Goal: Transaction & Acquisition: Purchase product/service

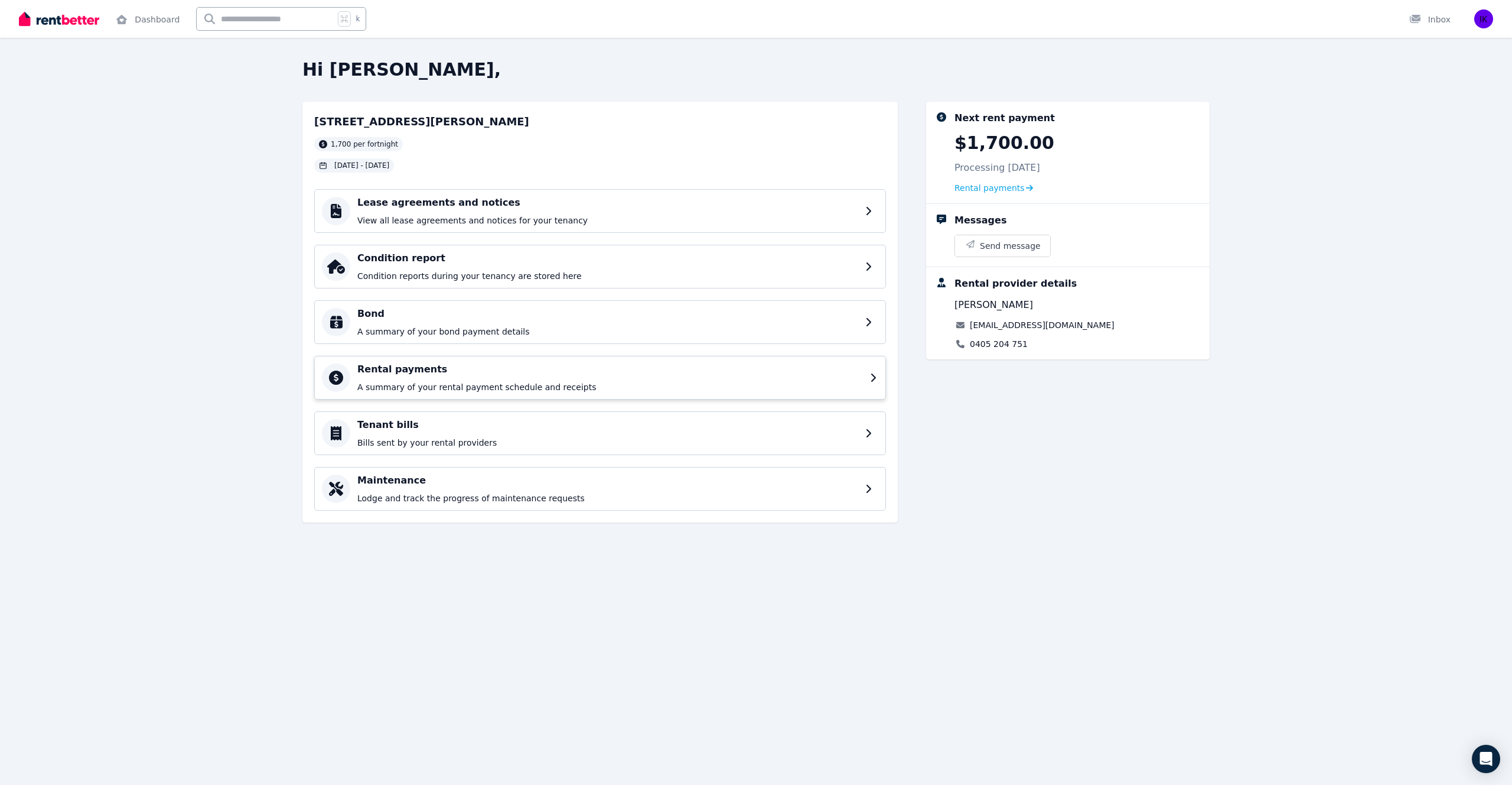
click at [518, 375] on h4 "Rental payments" at bounding box center [610, 369] width 506 height 14
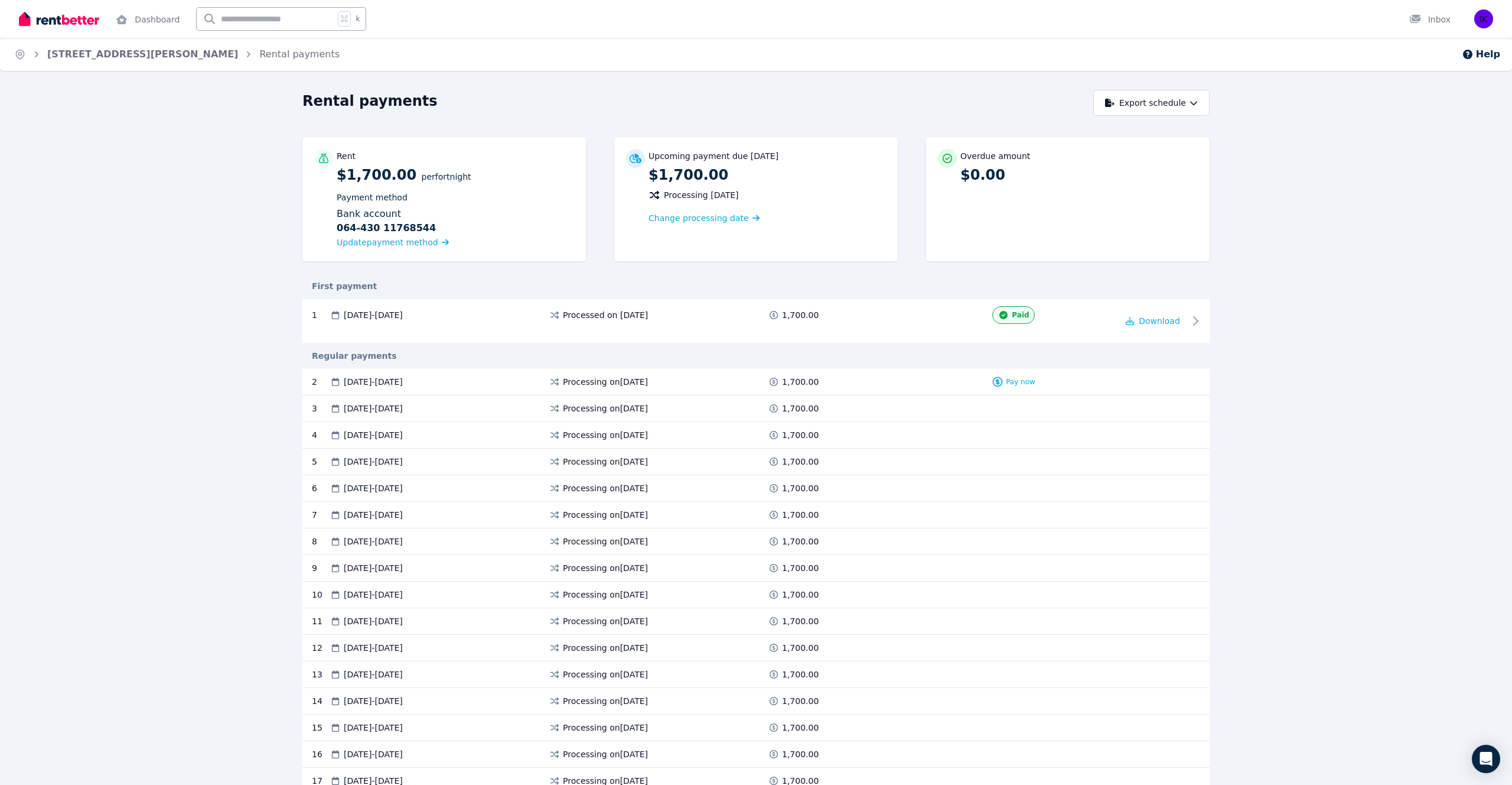
drag, startPoint x: 341, startPoint y: 433, endPoint x: 507, endPoint y: 432, distance: 166.0
click at [507, 432] on div "[DATE] - [DATE]" at bounding box center [439, 435] width 219 height 12
drag, startPoint x: 403, startPoint y: 409, endPoint x: 529, endPoint y: 407, distance: 126.0
click at [529, 407] on div "[DATE] - [DATE]" at bounding box center [439, 408] width 219 height 12
drag, startPoint x: 397, startPoint y: 464, endPoint x: 516, endPoint y: 462, distance: 119.0
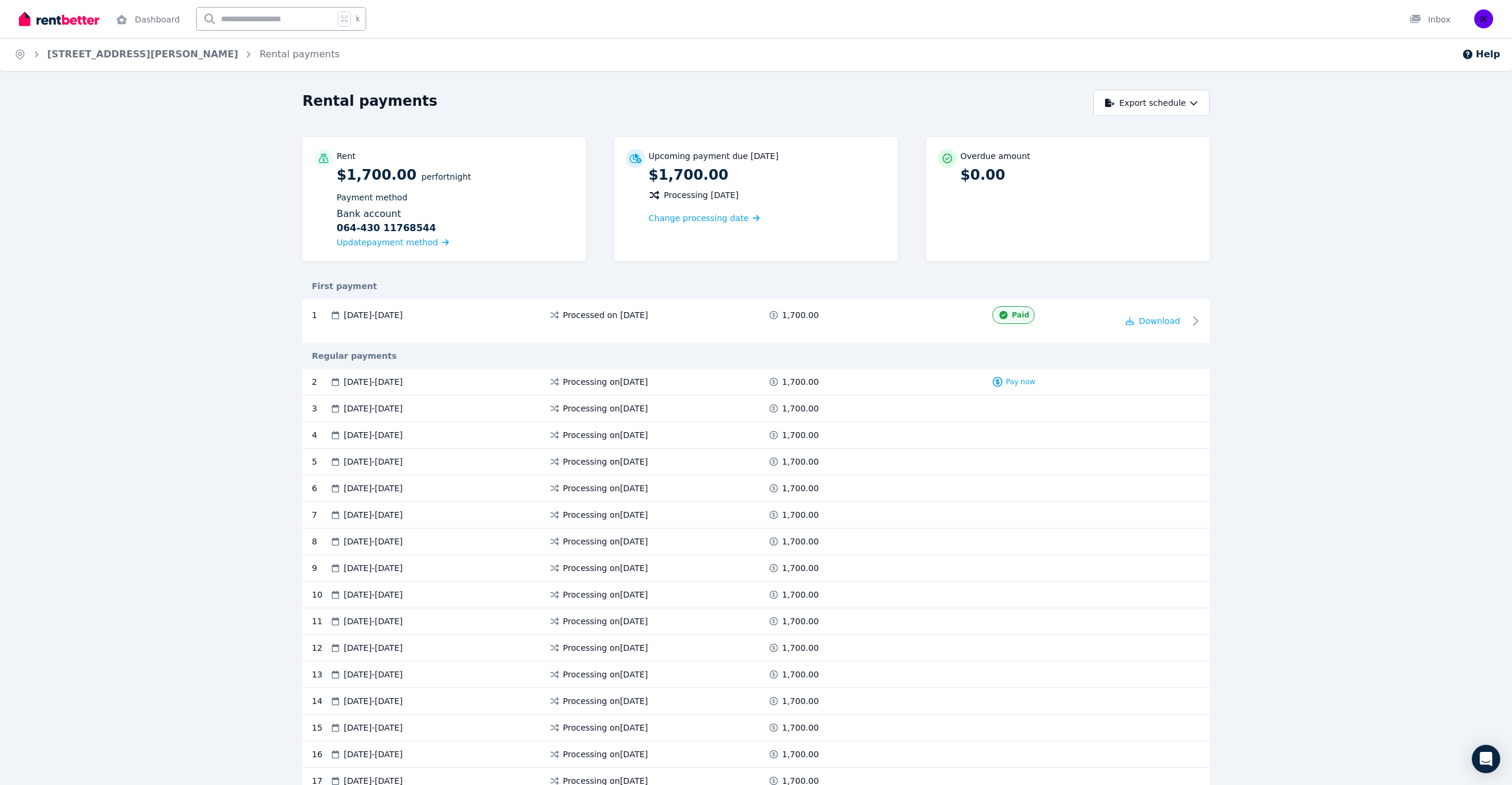
click at [516, 462] on div "[DATE] - [DATE]" at bounding box center [439, 462] width 219 height 12
drag, startPoint x: 421, startPoint y: 513, endPoint x: 542, endPoint y: 511, distance: 121.0
click at [542, 512] on div "[DATE] - [DATE]" at bounding box center [439, 514] width 219 height 12
drag, startPoint x: 400, startPoint y: 571, endPoint x: 548, endPoint y: 566, distance: 148.1
click at [548, 568] on div "9 [DATE] - [DATE] Processing on [DATE] 1,700.00" at bounding box center [756, 568] width 907 height 26
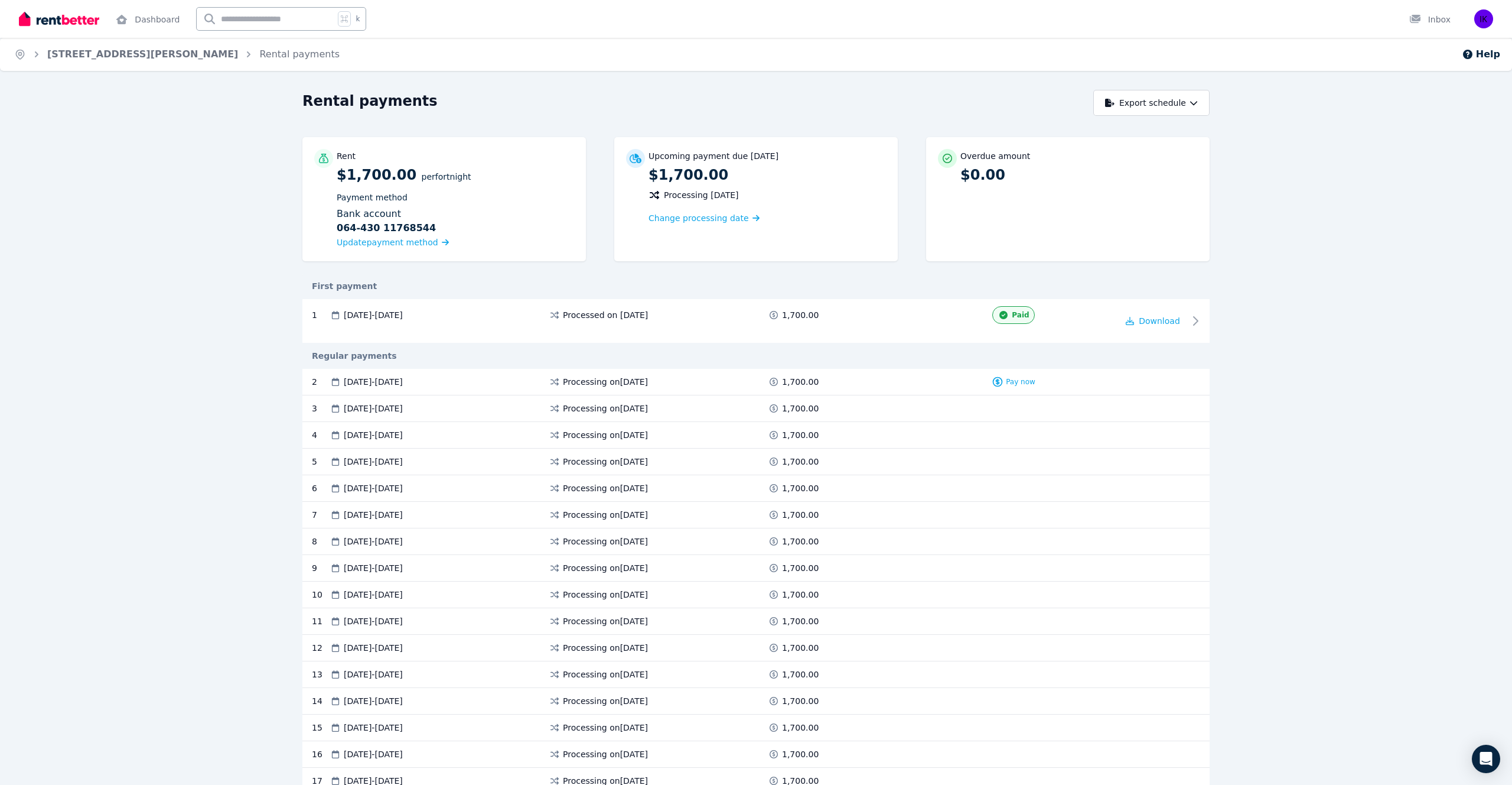
drag, startPoint x: 447, startPoint y: 563, endPoint x: 392, endPoint y: 563, distance: 55.0
click at [395, 563] on span "[DATE] - [DATE]" at bounding box center [373, 568] width 59 height 12
drag, startPoint x: 400, startPoint y: 618, endPoint x: 449, endPoint y: 614, distance: 49.2
click at [451, 615] on div "[DATE] - [DATE]" at bounding box center [439, 620] width 219 height 12
drag, startPoint x: 397, startPoint y: 675, endPoint x: 472, endPoint y: 670, distance: 75.2
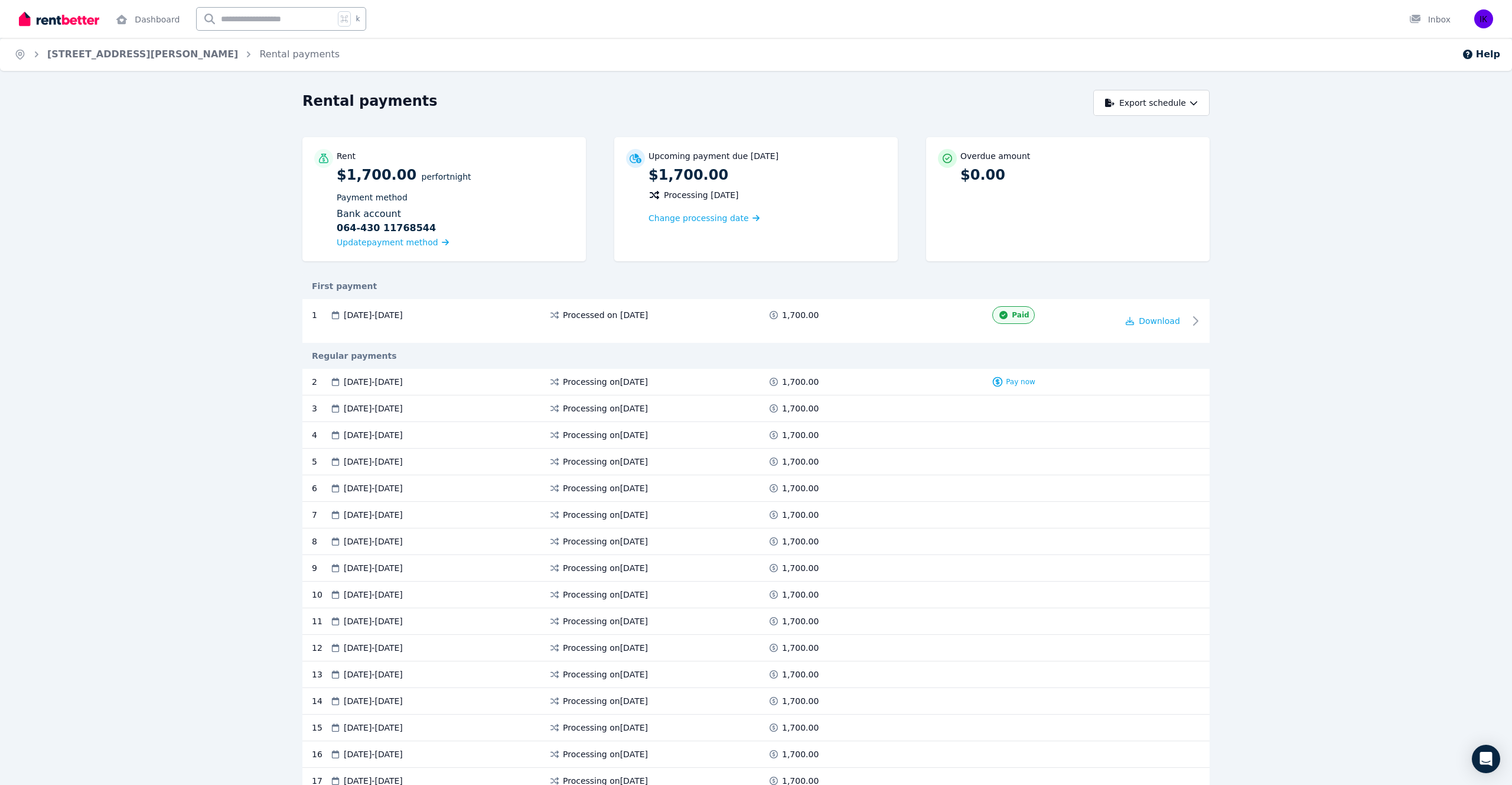
click at [473, 670] on div "[DATE] - [DATE]" at bounding box center [439, 674] width 219 height 12
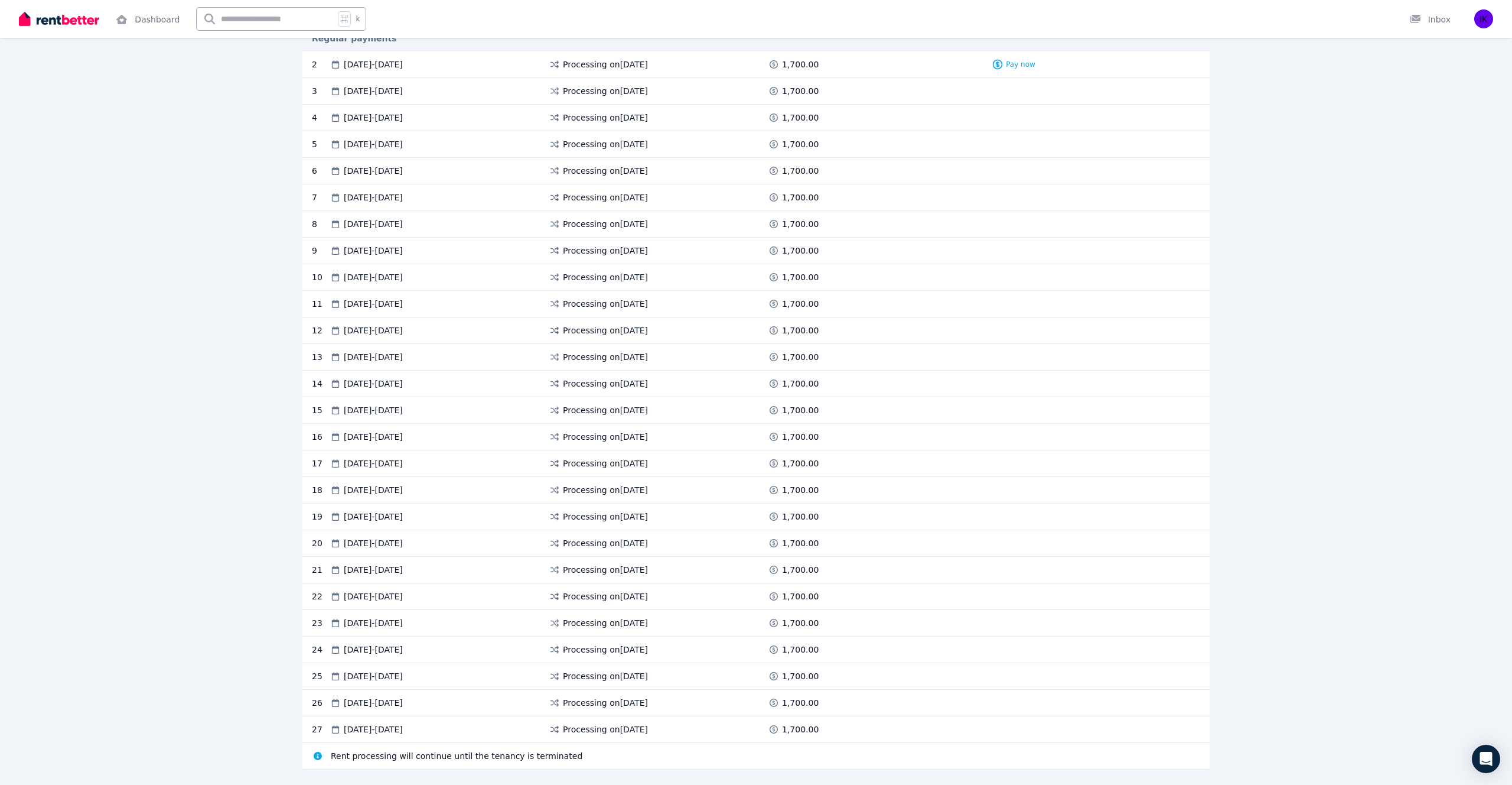
scroll to position [320, 0]
drag, startPoint x: 402, startPoint y: 383, endPoint x: 399, endPoint y: 328, distance: 55.1
click at [398, 328] on div "2 [DATE] - [DATE] Processing on [DATE] 1,700.00 Pay now 3 [DATE] - [DATE] Proce…" at bounding box center [756, 408] width 907 height 718
click at [403, 382] on span "[DATE] - [DATE]" at bounding box center [373, 381] width 59 height 12
drag, startPoint x: 461, startPoint y: 383, endPoint x: 330, endPoint y: 331, distance: 140.9
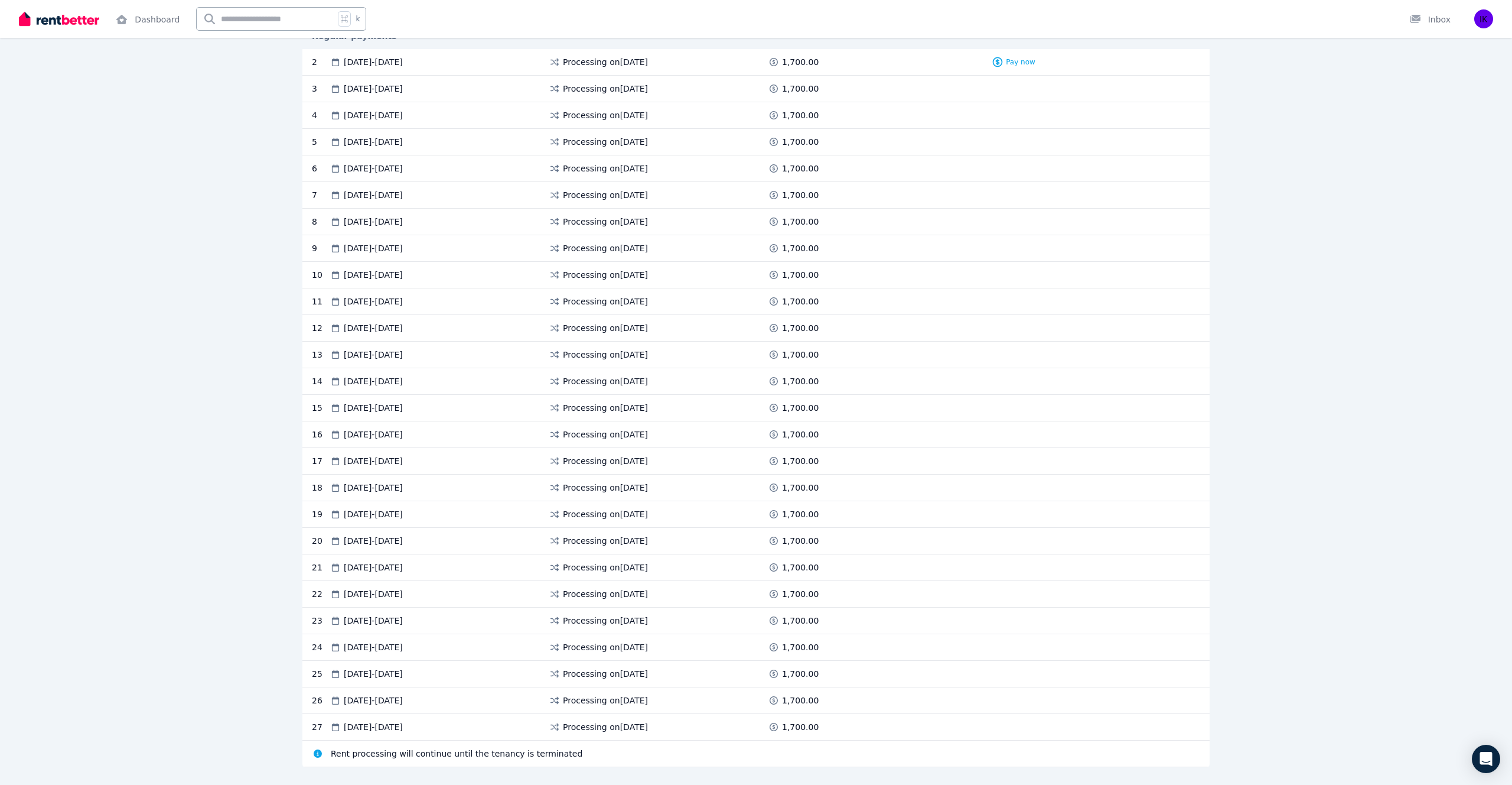
click at [330, 331] on div "2 [DATE] - [DATE] Processing on [DATE] 1,700.00 Pay now 3 [DATE] - [DATE] Proce…" at bounding box center [756, 408] width 907 height 718
drag, startPoint x: 462, startPoint y: 439, endPoint x: 330, endPoint y: 405, distance: 136.3
click at [330, 405] on div "2 [DATE] - [DATE] Processing on [DATE] 1,700.00 Pay now 3 [DATE] - [DATE] Proce…" at bounding box center [756, 408] width 907 height 718
drag, startPoint x: 470, startPoint y: 486, endPoint x: 367, endPoint y: 454, distance: 107.9
click at [365, 453] on div "2 [DATE] - [DATE] Processing on [DATE] 1,700.00 Pay now 3 [DATE] - [DATE] Proce…" at bounding box center [756, 408] width 907 height 718
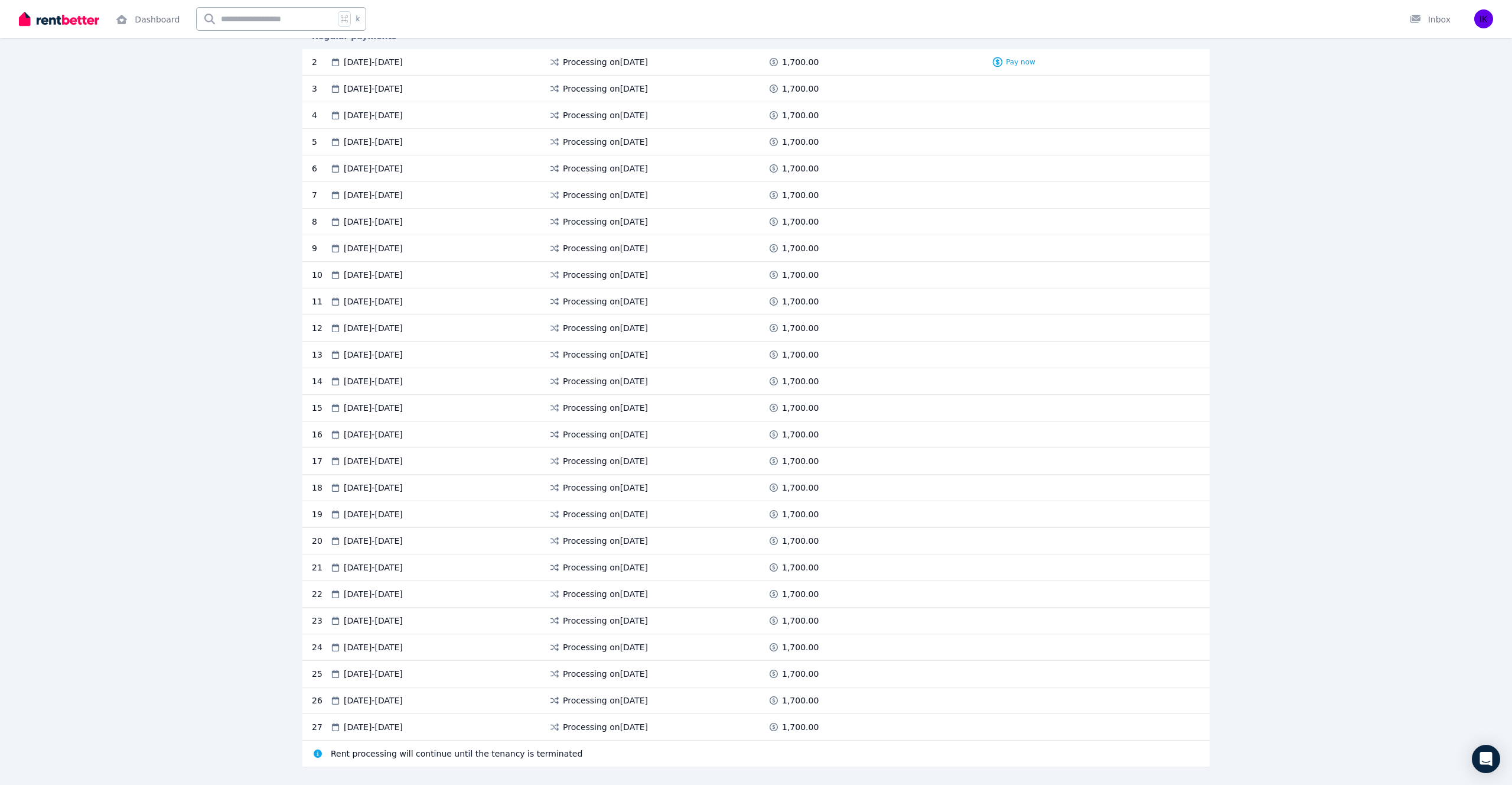
drag, startPoint x: 490, startPoint y: 546, endPoint x: 390, endPoint y: 514, distance: 105.0
click at [390, 514] on div "2 [DATE] - [DATE] Processing on [DATE] 1,700.00 Pay now 3 [DATE] - [DATE] Proce…" at bounding box center [756, 408] width 907 height 718
drag, startPoint x: 474, startPoint y: 599, endPoint x: 364, endPoint y: 569, distance: 114.0
click at [364, 569] on div "2 [DATE] - [DATE] Processing on [DATE] 1,700.00 Pay now 3 [DATE] - [DATE] Proce…" at bounding box center [756, 408] width 907 height 718
drag, startPoint x: 462, startPoint y: 639, endPoint x: 405, endPoint y: 622, distance: 59.5
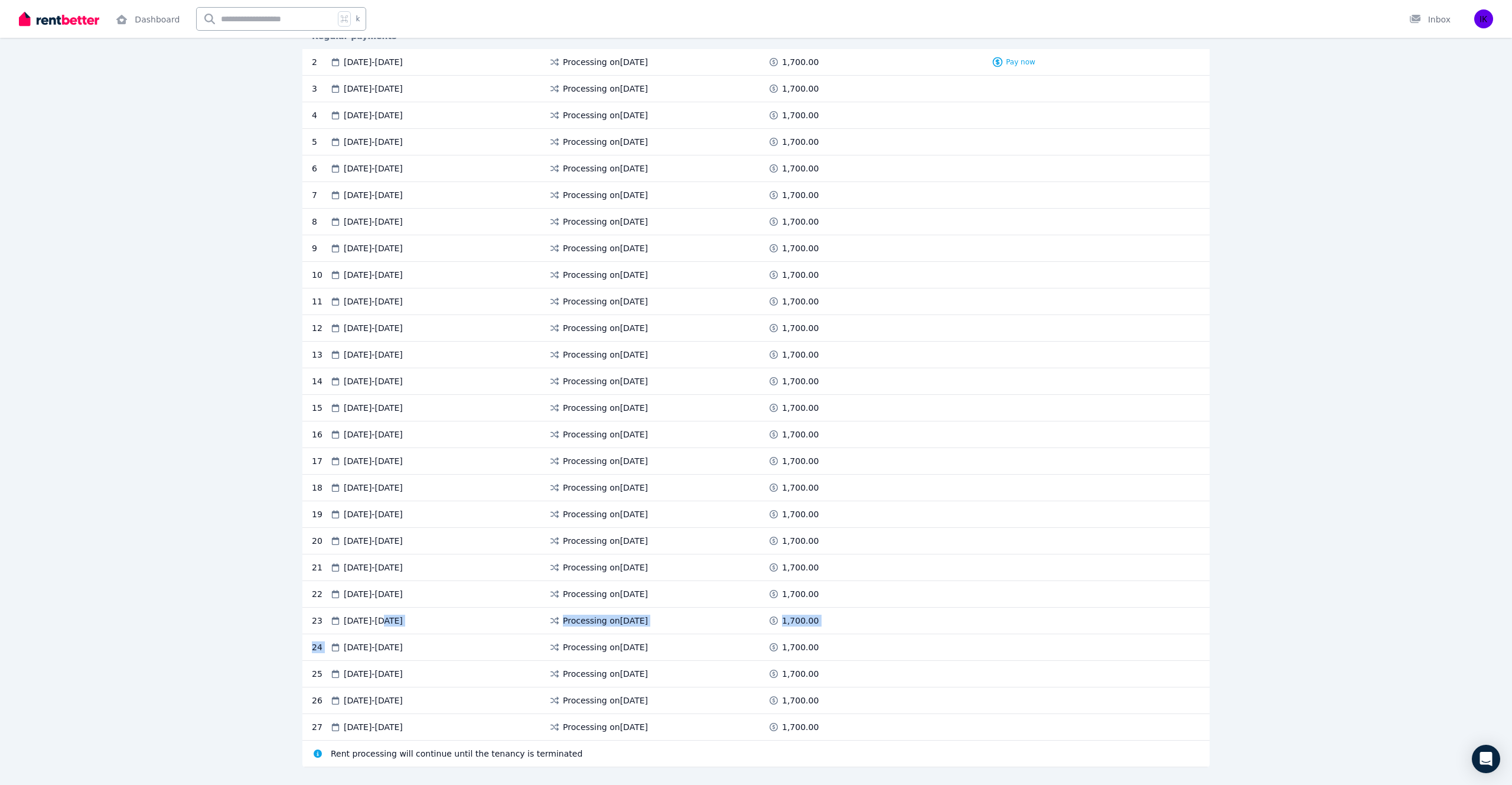
click at [405, 622] on div "2 [DATE] - [DATE] Processing on [DATE] 1,700.00 Pay now 3 [DATE] - [DATE] Proce…" at bounding box center [756, 408] width 907 height 718
drag, startPoint x: 449, startPoint y: 642, endPoint x: 395, endPoint y: 615, distance: 60.4
click at [395, 615] on div "2 [DATE] - [DATE] Processing on [DATE] 1,700.00 Pay now 3 [DATE] - [DATE] Proce…" at bounding box center [756, 408] width 907 height 718
drag, startPoint x: 477, startPoint y: 697, endPoint x: 404, endPoint y: 667, distance: 78.9
click at [404, 667] on div "2 [DATE] - [DATE] Processing on [DATE] 1,700.00 Pay now 3 [DATE] - [DATE] Proce…" at bounding box center [756, 408] width 907 height 718
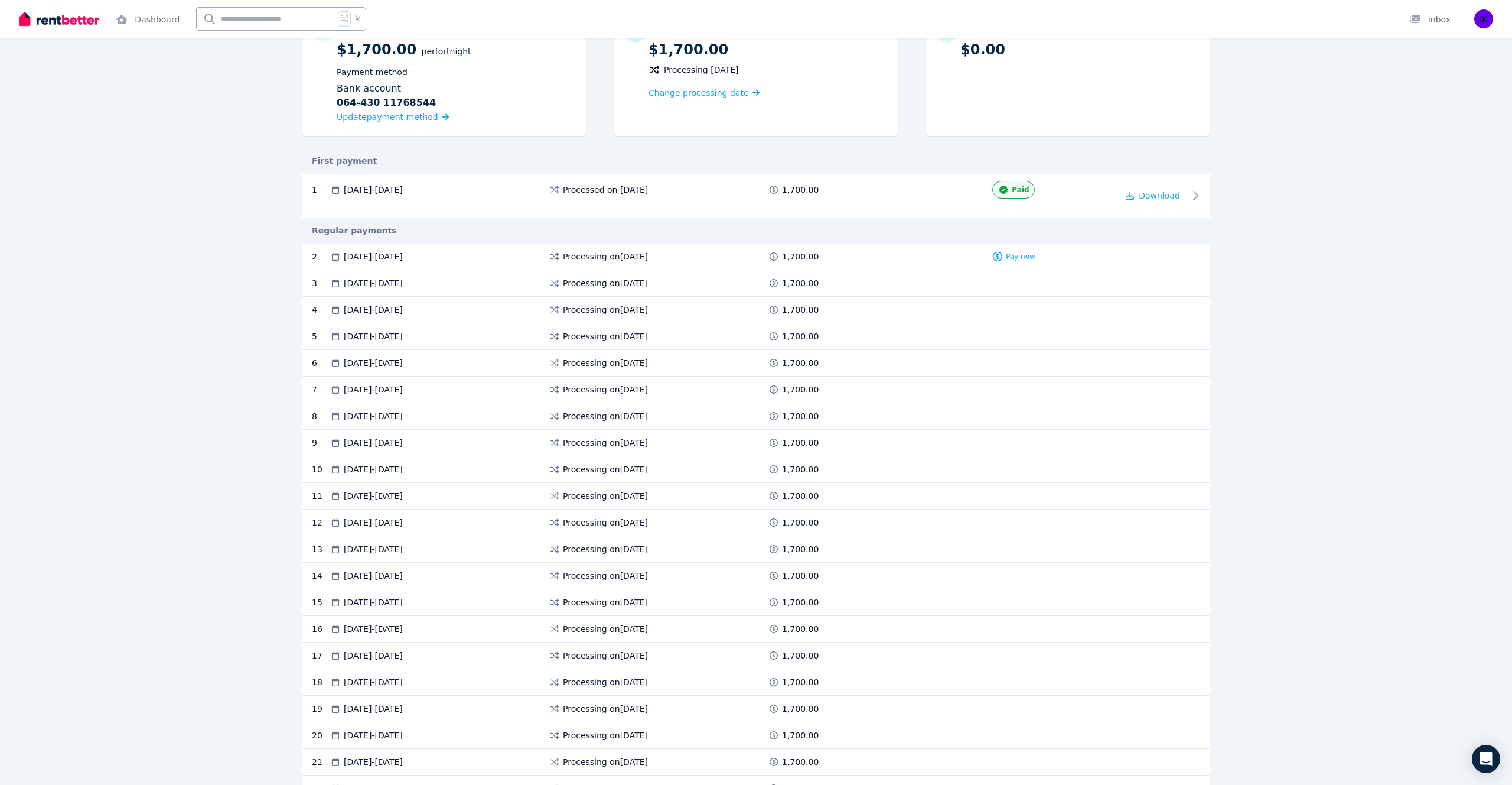
scroll to position [0, 0]
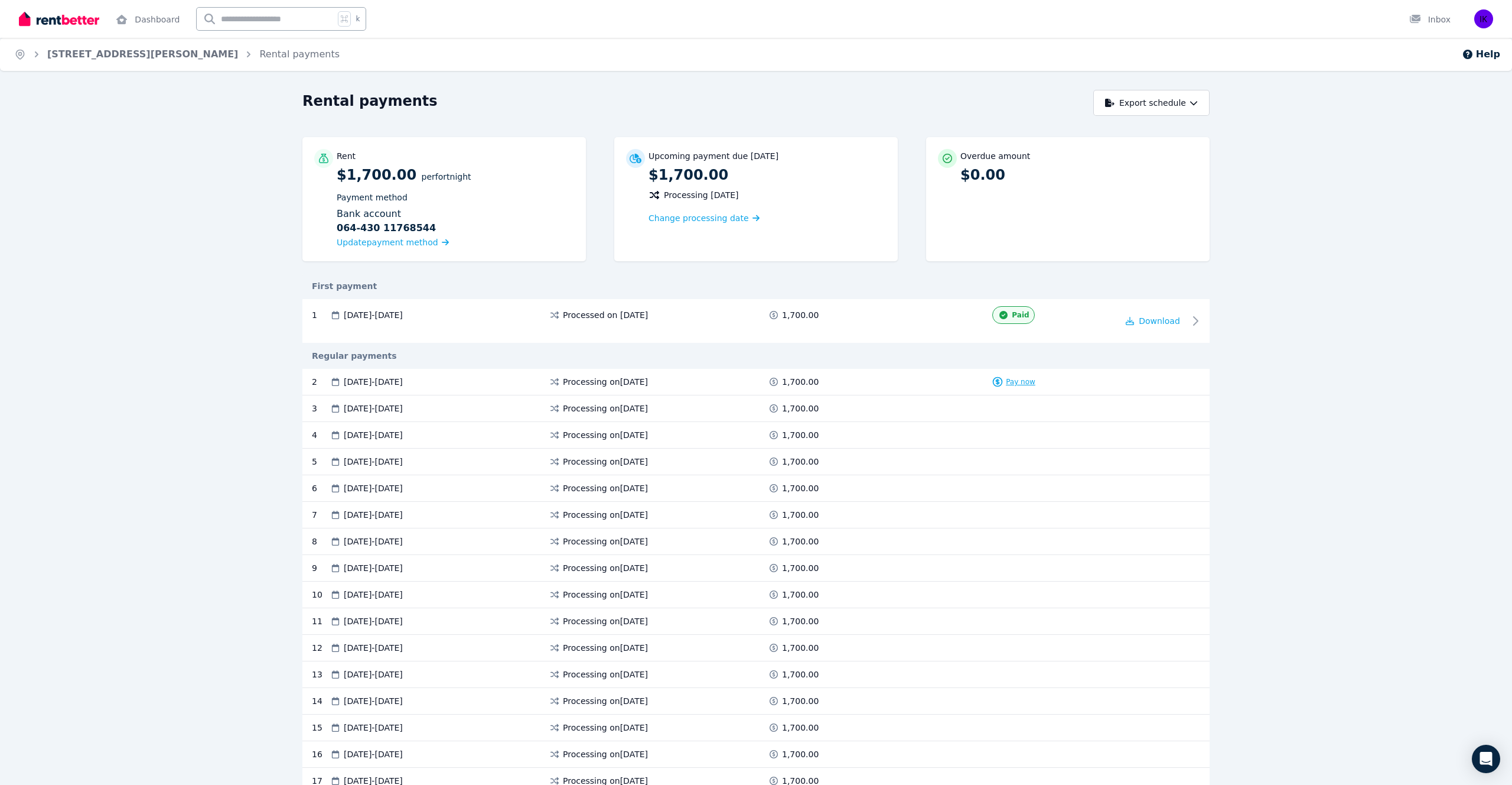
click at [1008, 380] on span "Pay now" at bounding box center [1021, 381] width 29 height 9
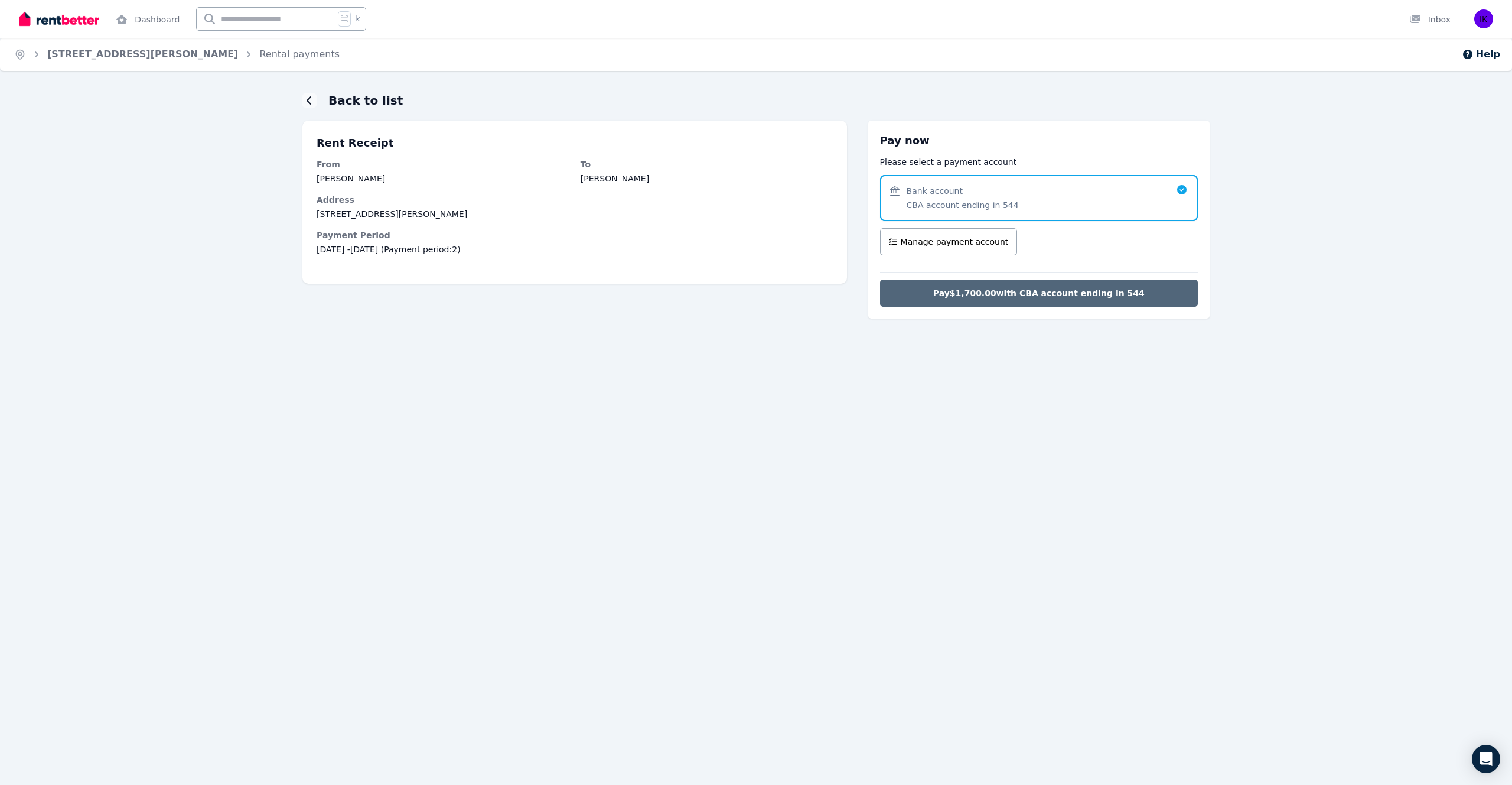
click at [1044, 294] on span "Pay $1,700.00 with CBA account ending in 544" at bounding box center [1039, 293] width 212 height 12
